Goal: Information Seeking & Learning: Compare options

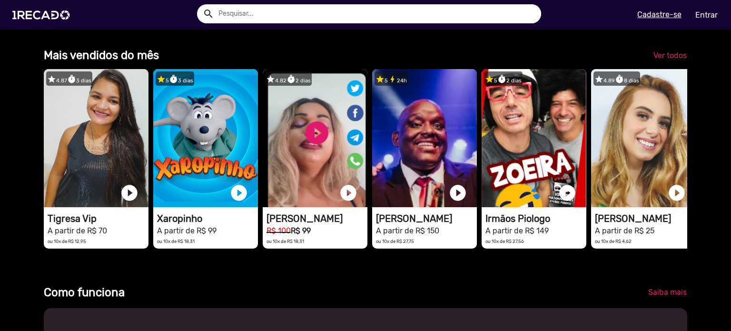
scroll to position [0, 1447]
click at [667, 59] on span "Ver todos" at bounding box center [669, 55] width 33 height 9
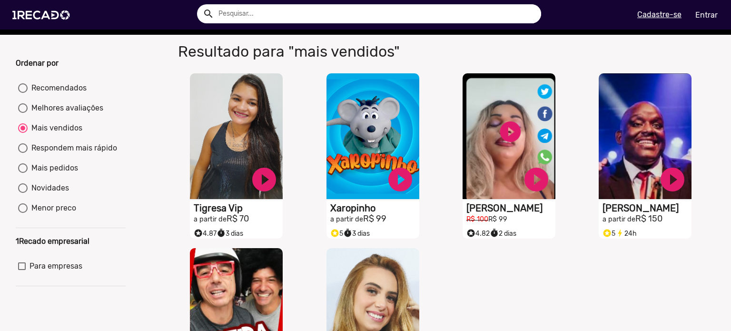
scroll to position [48, 0]
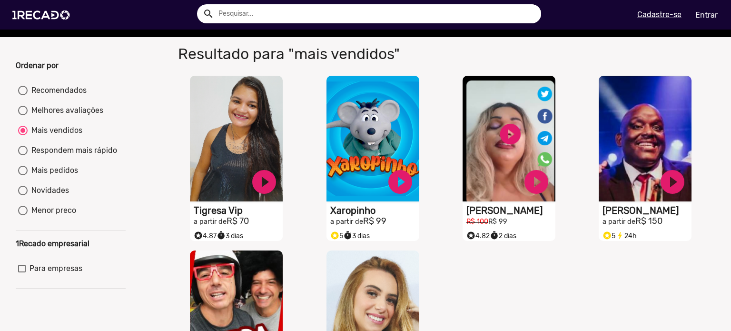
click at [24, 115] on div at bounding box center [23, 111] width 10 height 10
click at [23, 116] on input "Melhores avaliações" at bounding box center [22, 115] width 0 height 0
radio input "true"
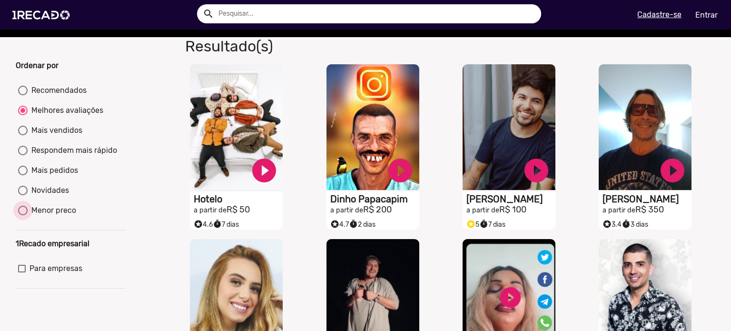
click at [29, 216] on div "Menor preco" at bounding box center [52, 210] width 49 height 11
click at [23, 216] on input "Menor preco" at bounding box center [22, 215] width 0 height 0
radio input "true"
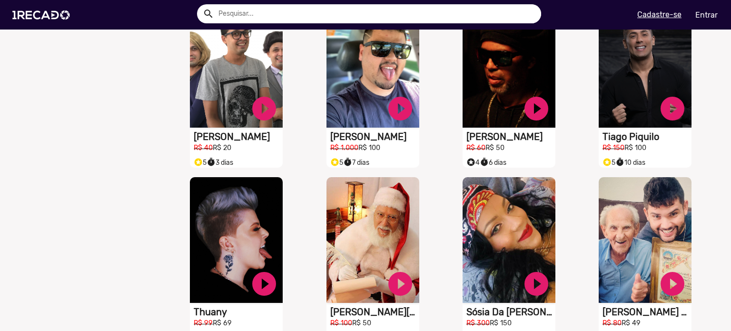
scroll to position [476, 0]
